Goal: Go to known website: Access a specific website the user already knows

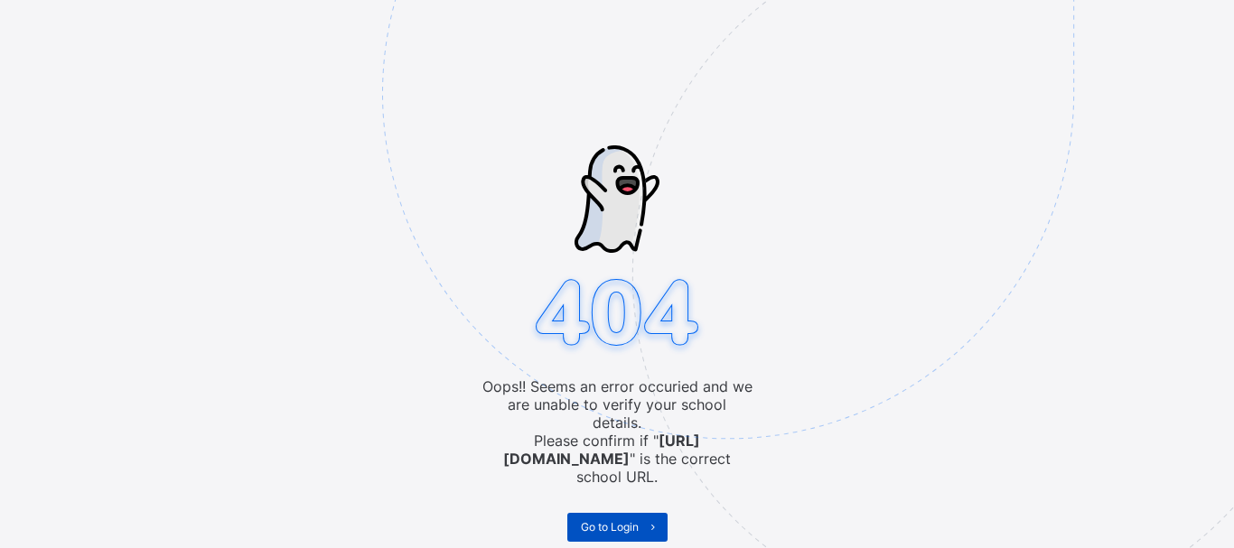
click at [614, 520] on span "Go to Login" at bounding box center [610, 527] width 58 height 14
